Goal: Task Accomplishment & Management: Use online tool/utility

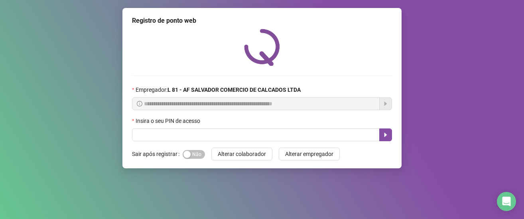
click at [171, 141] on input "text" at bounding box center [256, 134] width 248 height 13
click at [185, 154] on div "button" at bounding box center [187, 154] width 7 height 7
click at [388, 137] on icon "caret-right" at bounding box center [386, 135] width 6 height 6
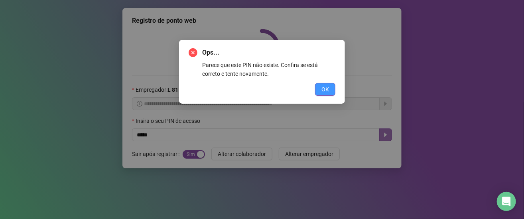
click at [321, 91] on button "OK" at bounding box center [325, 89] width 20 height 13
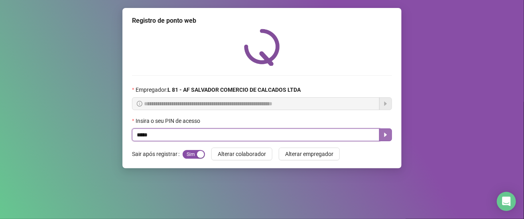
click at [209, 139] on input "*****" at bounding box center [256, 134] width 248 height 13
type input "*****"
click at [380, 138] on button "button" at bounding box center [385, 134] width 13 height 13
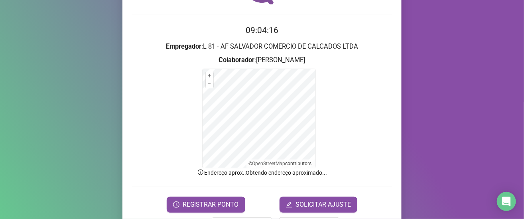
scroll to position [90, 0]
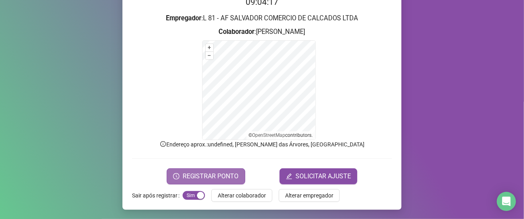
click at [195, 174] on span "REGISTRAR PONTO" at bounding box center [211, 177] width 56 height 10
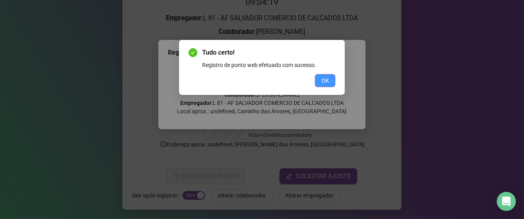
click at [329, 81] on span "OK" at bounding box center [326, 80] width 8 height 9
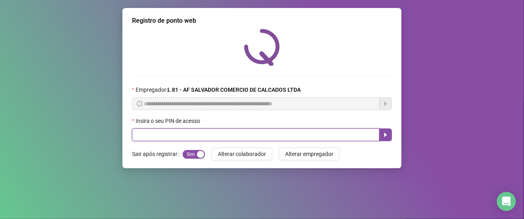
click at [164, 136] on input "text" at bounding box center [256, 134] width 248 height 13
type input "*****"
click at [387, 131] on button "button" at bounding box center [385, 134] width 13 height 13
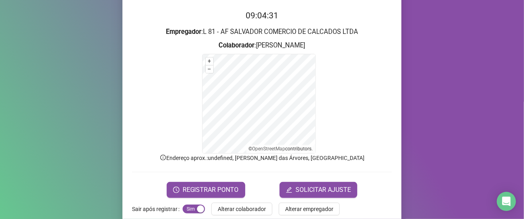
scroll to position [90, 0]
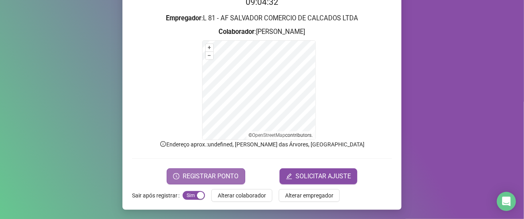
click at [220, 172] on span "REGISTRAR PONTO" at bounding box center [211, 177] width 56 height 10
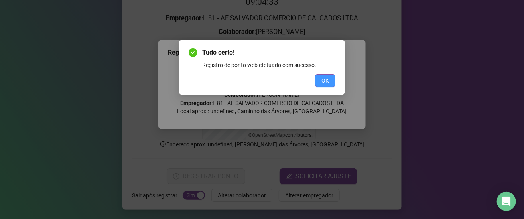
click at [325, 79] on span "OK" at bounding box center [326, 80] width 8 height 9
